Goal: Task Accomplishment & Management: Manage account settings

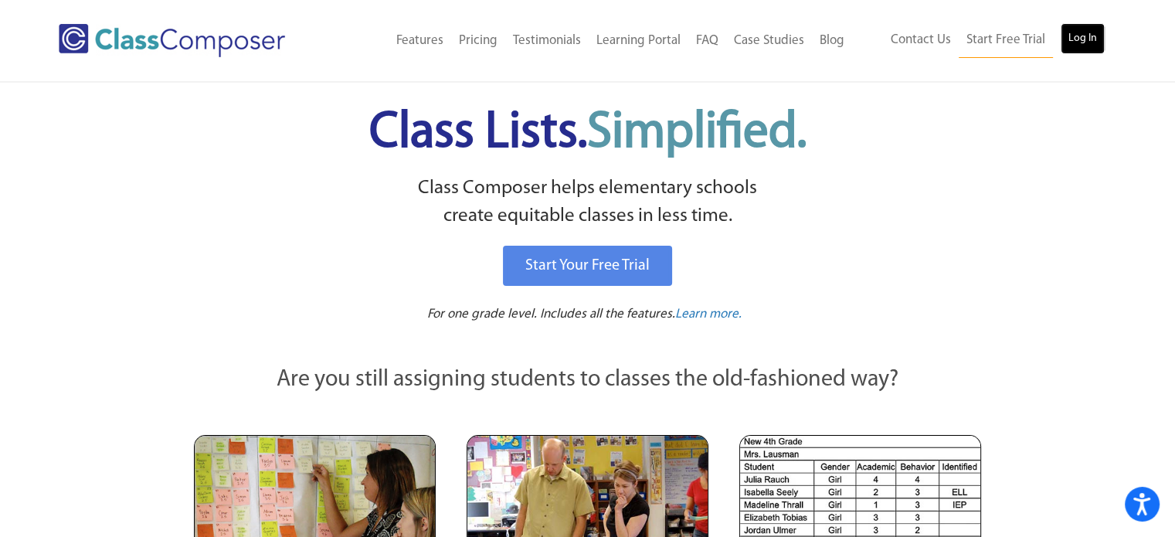
click at [1082, 48] on link "Log In" at bounding box center [1083, 38] width 44 height 31
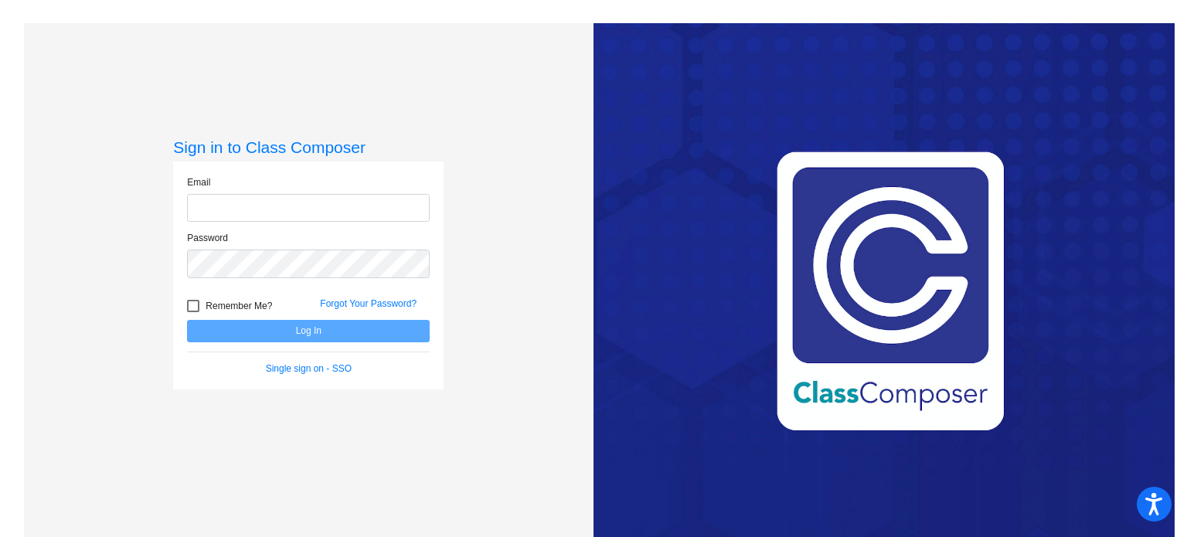
type input "madison.basden@cityschools.net"
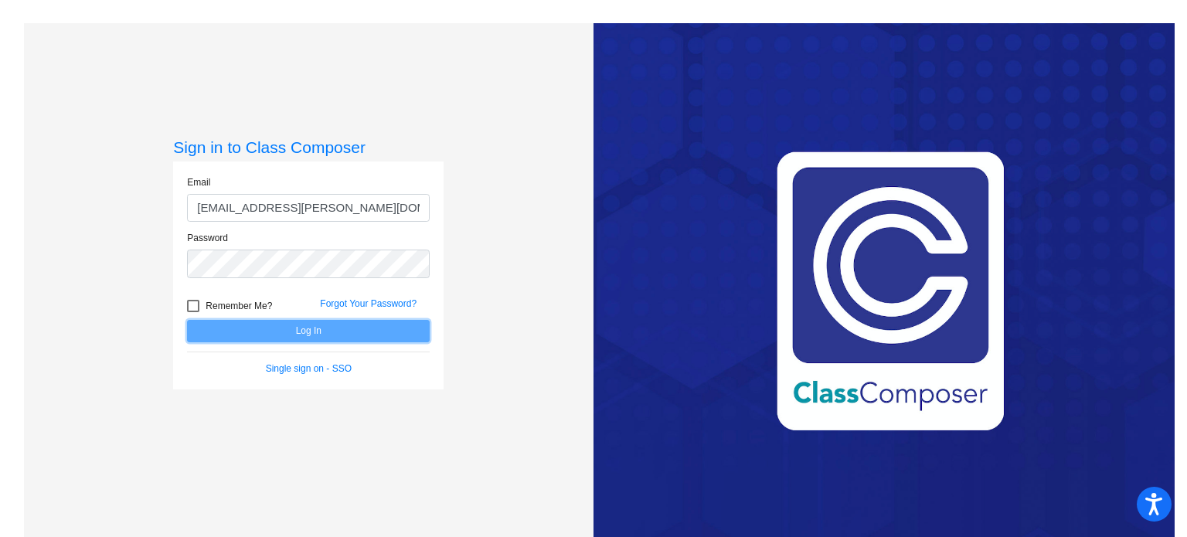
click at [331, 335] on button "Log In" at bounding box center [308, 331] width 243 height 22
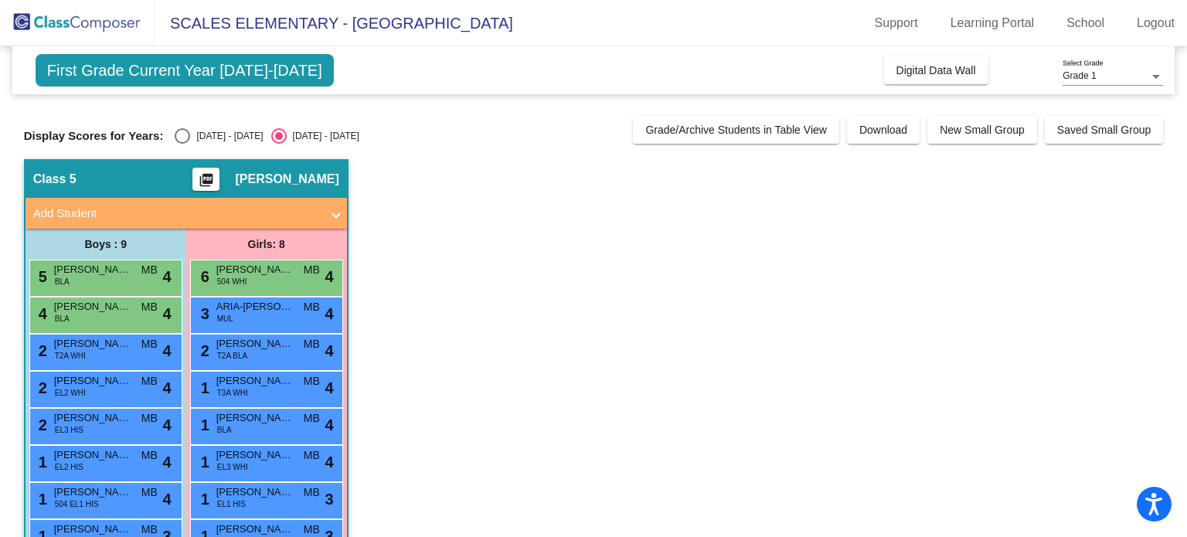
click at [186, 136] on div "Select an option" at bounding box center [182, 135] width 15 height 15
click at [182, 144] on input "2023 - 2024" at bounding box center [182, 144] width 1 height 1
radio input "true"
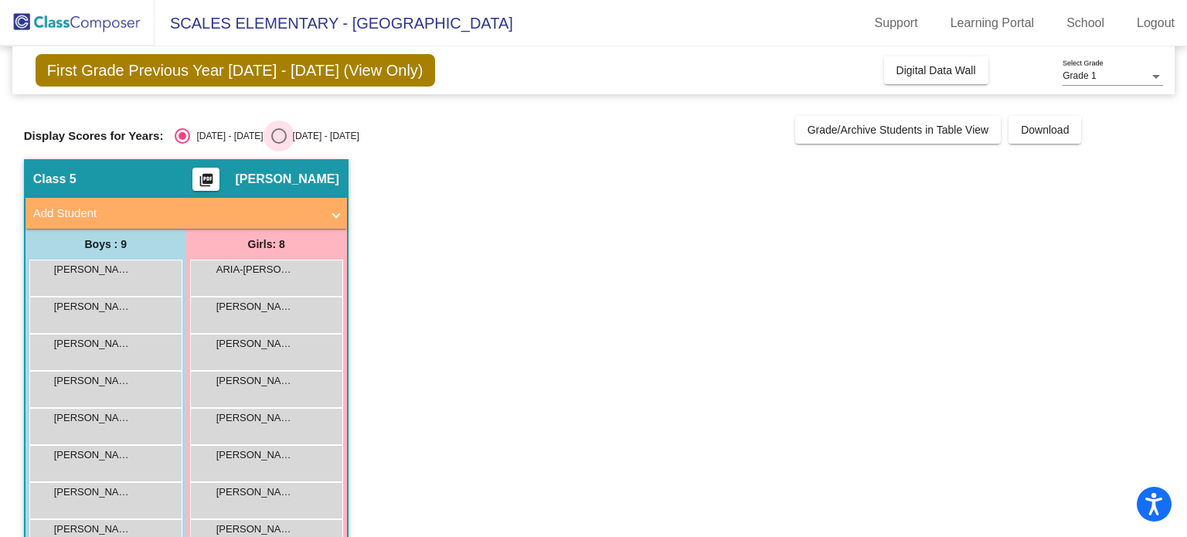
click at [271, 132] on div "Select an option" at bounding box center [278, 135] width 15 height 15
click at [278, 144] on input "2024 - 2025" at bounding box center [278, 144] width 1 height 1
radio input "true"
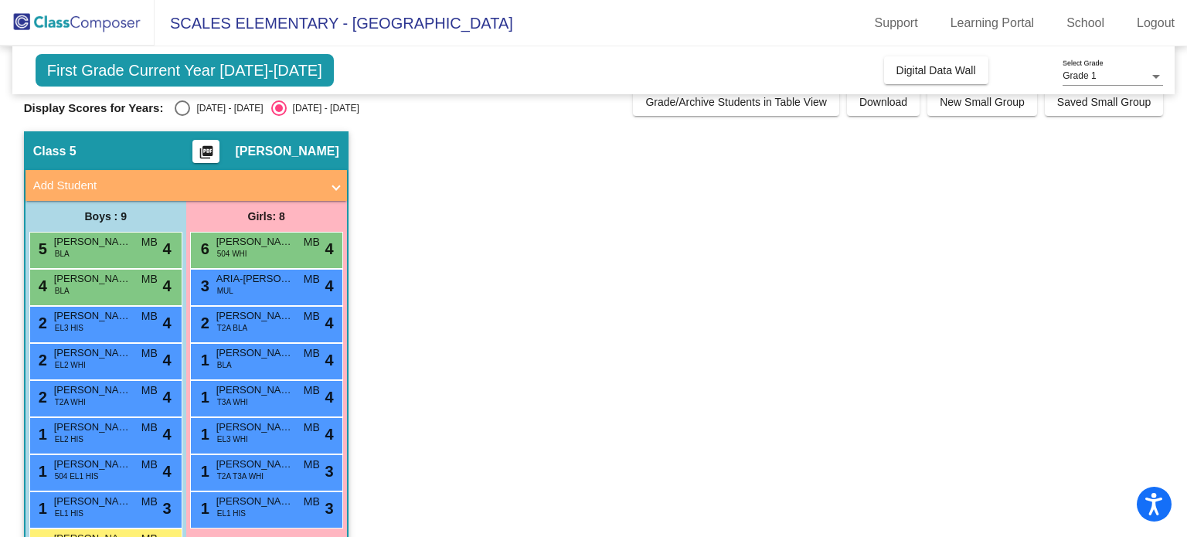
scroll to position [80, 0]
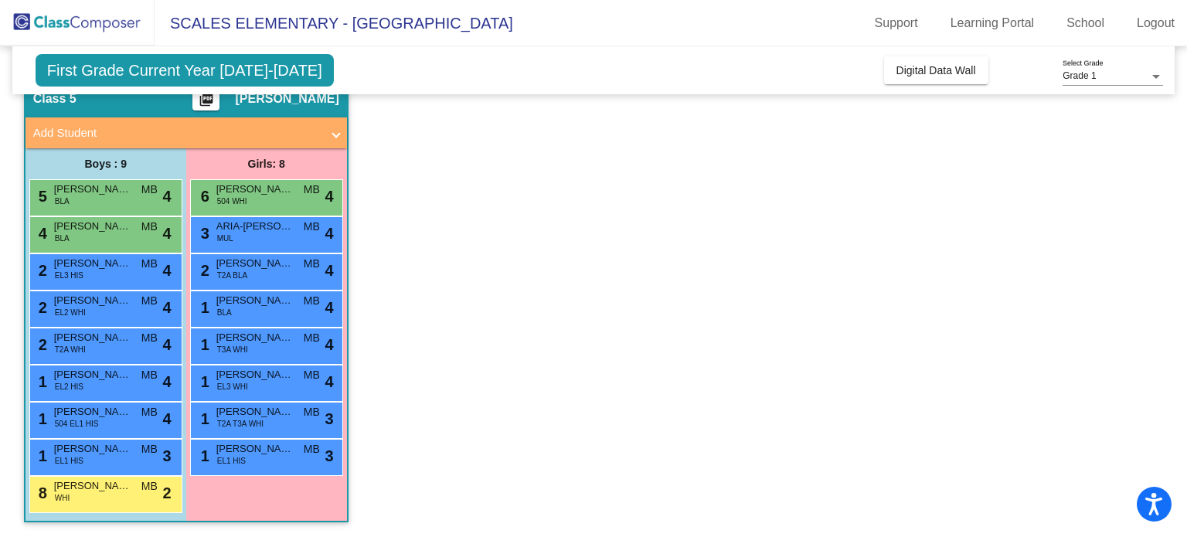
click at [335, 135] on span at bounding box center [336, 133] width 6 height 18
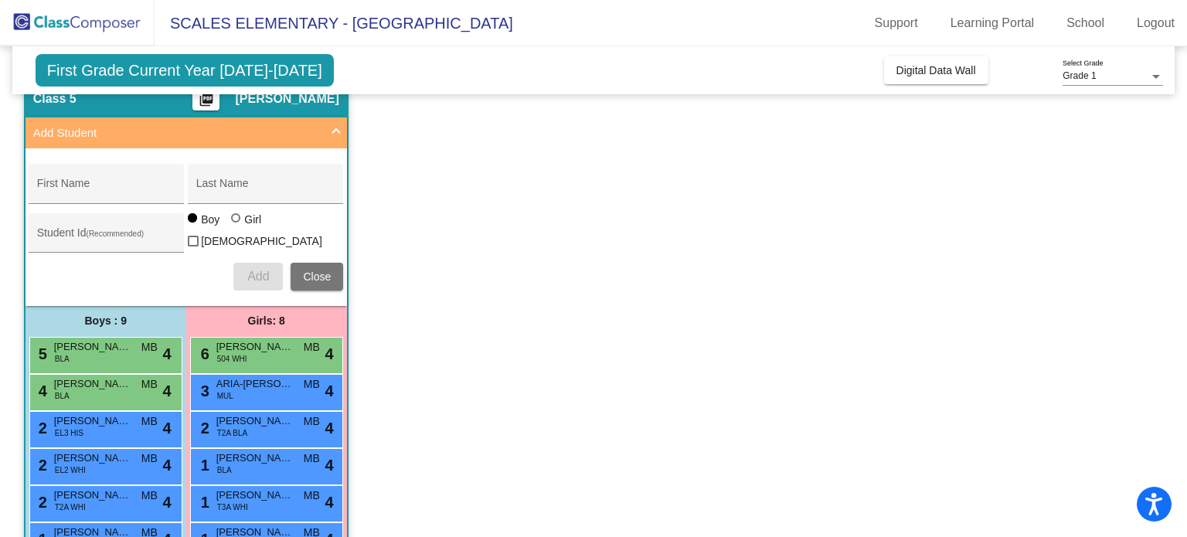
click at [335, 135] on span at bounding box center [336, 133] width 6 height 18
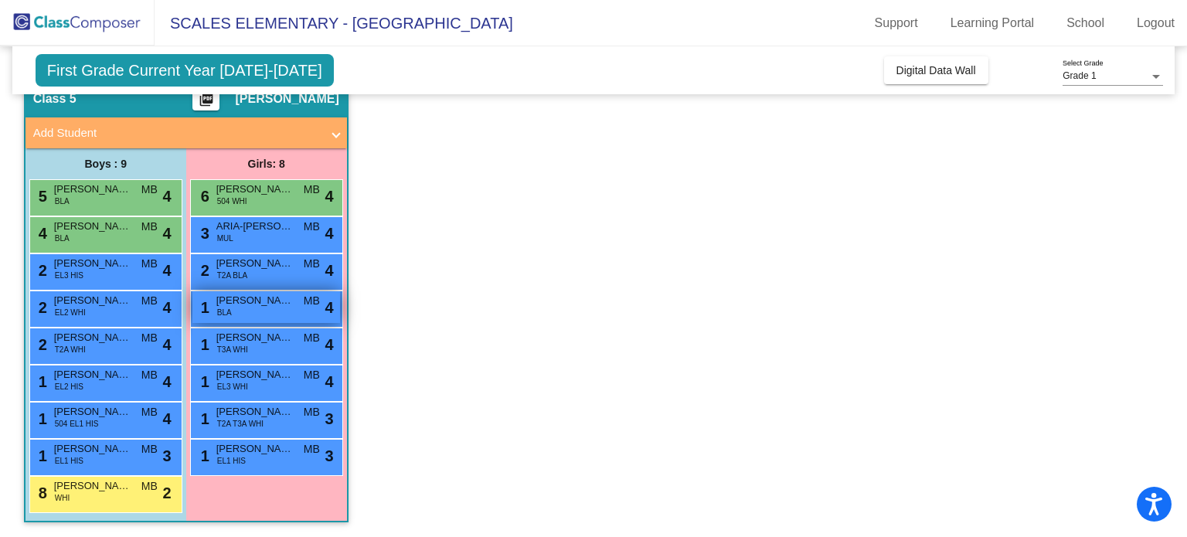
scroll to position [80, 0]
